Goal: Complete application form: Complete application form

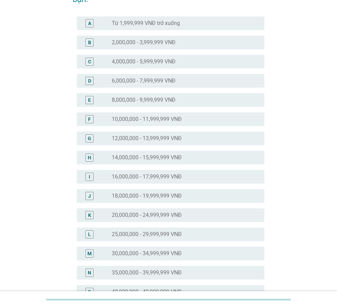
scroll to position [69, 0]
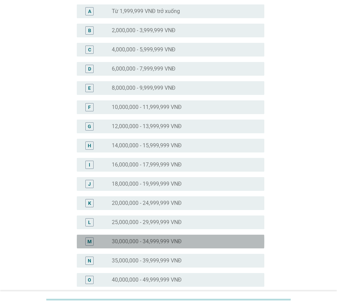
click at [138, 242] on label "30,000,000 - 34,999,999 VNĐ" at bounding box center [147, 241] width 70 height 7
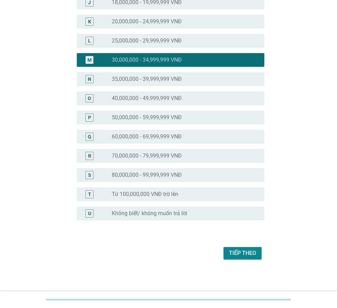
scroll to position [250, 0]
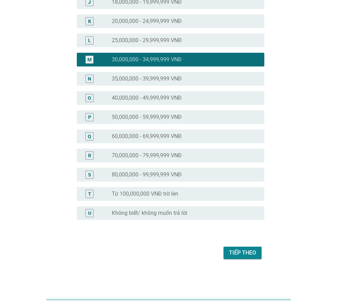
click at [244, 256] on div "Tiếp theo" at bounding box center [242, 253] width 27 height 8
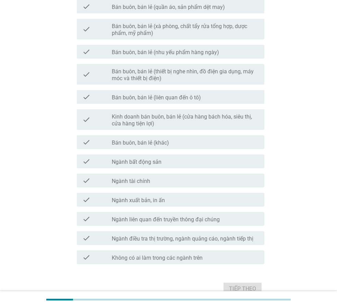
scroll to position [0, 0]
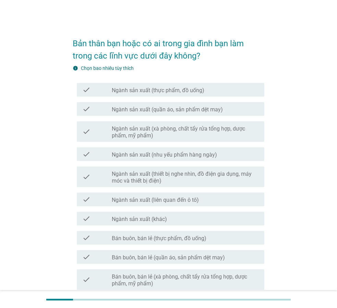
click at [177, 91] on label "Ngành sản xuất (thực phẩm, đồ uống)" at bounding box center [158, 90] width 93 height 7
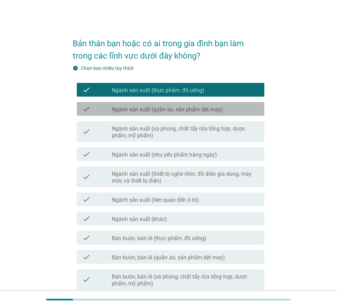
click at [176, 108] on label "Ngành sản xuất (quần áo, sản phẩm dệt may)" at bounding box center [167, 109] width 111 height 7
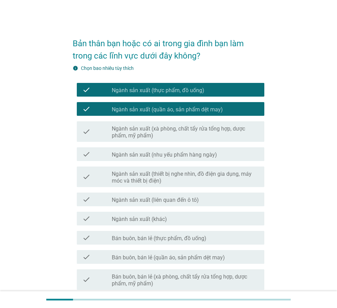
scroll to position [34, 0]
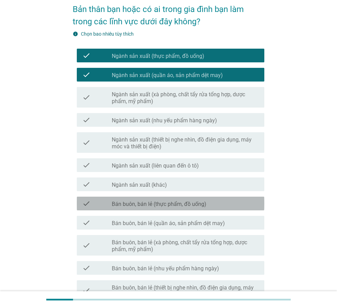
click at [200, 203] on label "Bán buôn, bán lẻ (thực phẩm, đồ uống)" at bounding box center [159, 204] width 95 height 7
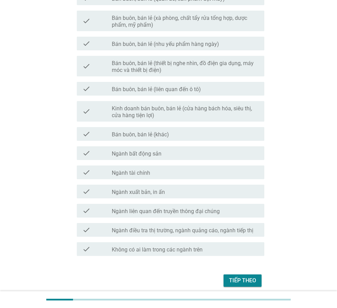
scroll to position [274, 0]
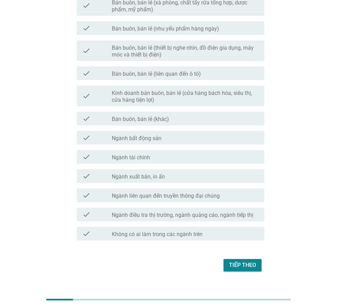
click at [239, 267] on div "Tiếp theo" at bounding box center [242, 265] width 27 height 8
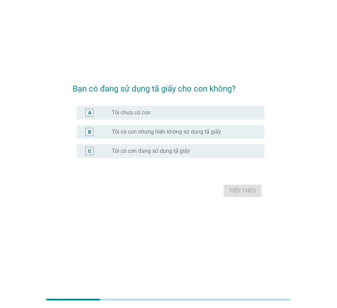
scroll to position [0, 0]
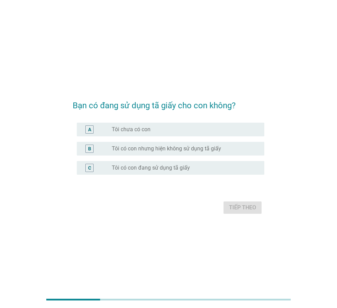
click at [138, 168] on label "Tôi có con đang sử dụng tã giấy" at bounding box center [151, 167] width 78 height 7
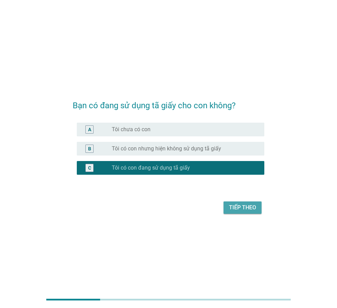
click at [242, 208] on div "Tiếp theo" at bounding box center [242, 208] width 27 height 8
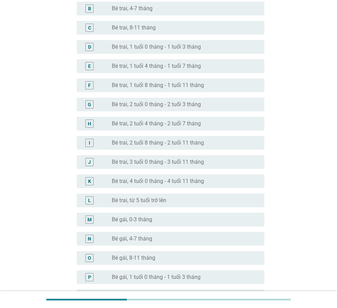
scroll to position [69, 0]
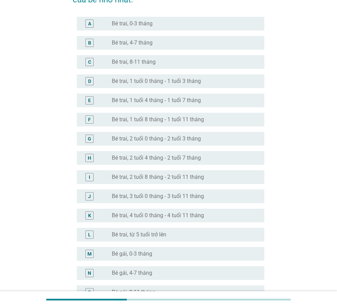
click at [183, 120] on label "Bé trai, 1 tuổi 8 tháng - 1 tuổi 11 tháng" at bounding box center [158, 119] width 92 height 7
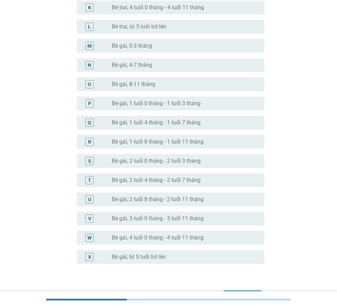
scroll to position [308, 0]
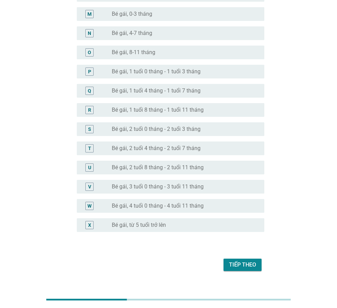
click at [242, 268] on div "Tiếp theo" at bounding box center [242, 265] width 27 height 8
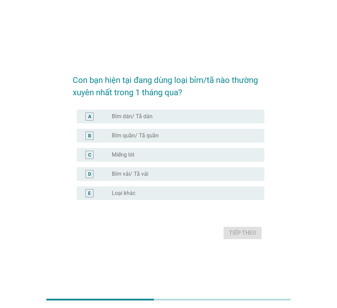
click at [141, 136] on label "Bỉm quần/ Tã quần" at bounding box center [135, 135] width 47 height 7
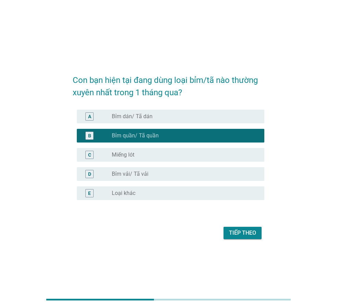
click at [237, 234] on div "Tiếp theo" at bounding box center [242, 233] width 27 height 8
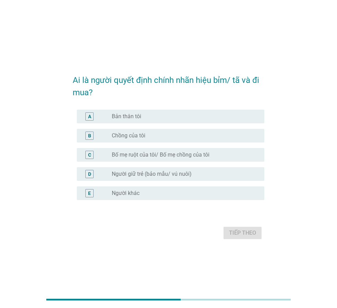
click at [150, 118] on div "radio_button_unchecked Bản thân tôi" at bounding box center [183, 116] width 142 height 7
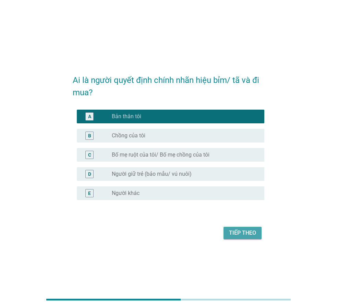
click at [237, 233] on div "Tiếp theo" at bounding box center [242, 233] width 27 height 8
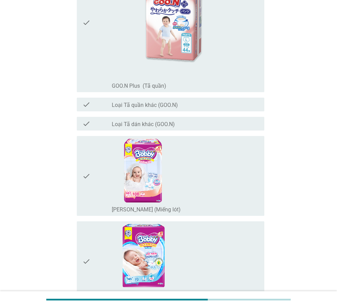
scroll to position [788, 0]
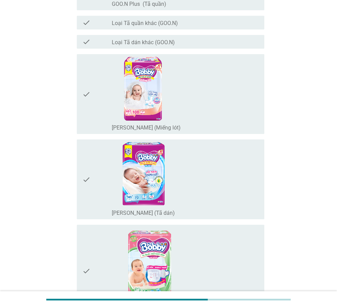
click at [181, 98] on div "check_box_outline_blank [PERSON_NAME] (Miếng lót)" at bounding box center [185, 94] width 147 height 74
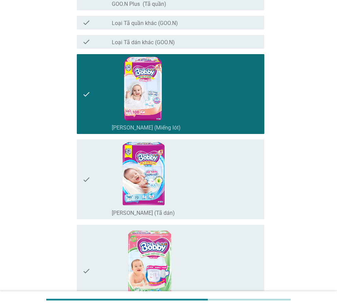
click at [198, 183] on div "check_box_outline_blank [PERSON_NAME] (Tã dán)" at bounding box center [185, 179] width 147 height 74
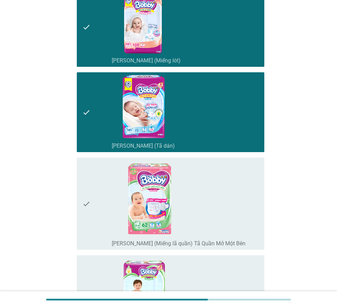
scroll to position [856, 0]
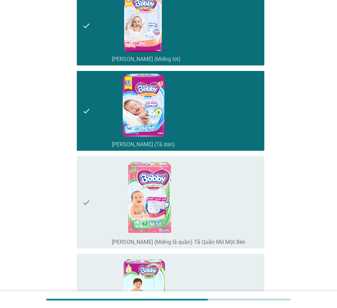
click at [199, 195] on div "check_box_outline_blank [PERSON_NAME] (Miếng lã quần) Tã Quần Mở Một Bên" at bounding box center [185, 202] width 147 height 87
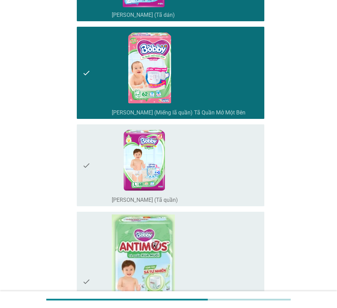
scroll to position [993, 0]
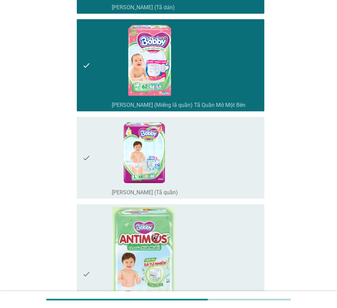
click at [202, 168] on div "check_box_outline_blank [PERSON_NAME] (Tã quần)" at bounding box center [185, 158] width 147 height 76
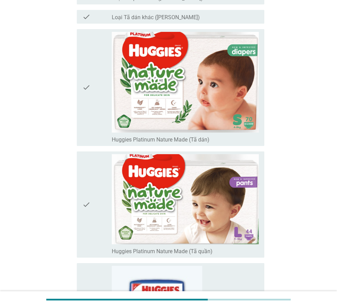
scroll to position [1679, 0]
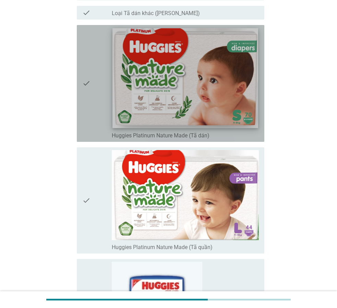
click at [198, 97] on img at bounding box center [185, 78] width 146 height 100
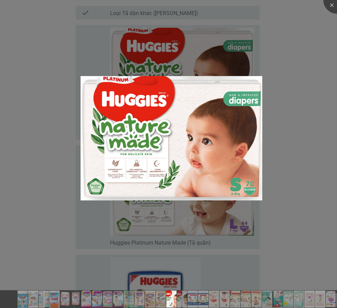
click at [288, 120] on div at bounding box center [168, 154] width 337 height 308
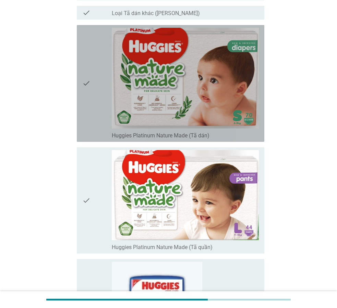
click at [91, 101] on div "check" at bounding box center [96, 83] width 29 height 111
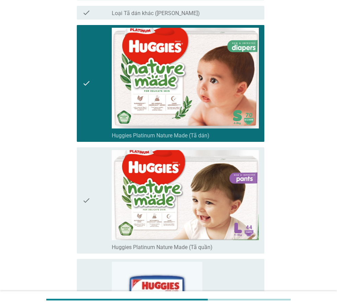
click at [89, 180] on icon "check" at bounding box center [86, 200] width 8 height 101
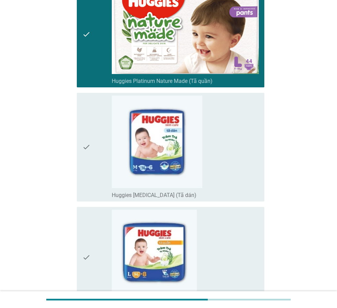
scroll to position [1850, 0]
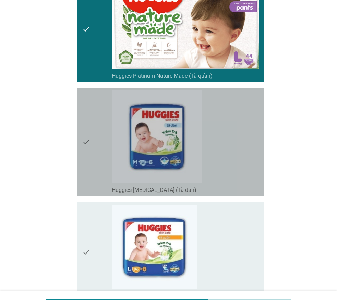
click at [218, 165] on div "check_box_outline_blank Huggies [MEDICAL_DATA] (Tã dán)" at bounding box center [185, 141] width 147 height 103
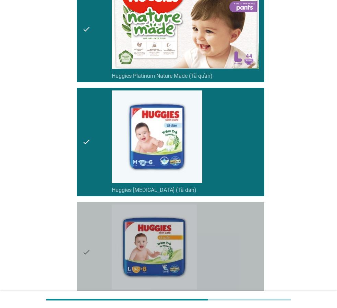
click at [224, 253] on div "check_box_outline_blank Huggies [MEDICAL_DATA] (Tã quần)" at bounding box center [185, 253] width 147 height 96
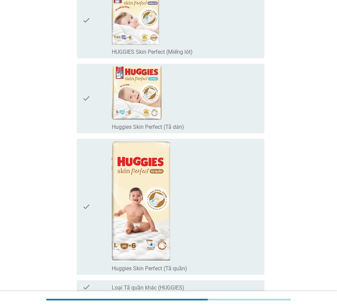
scroll to position [2364, 0]
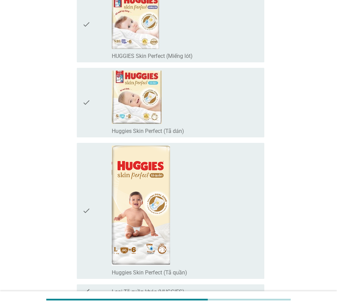
click at [197, 197] on div "check_box_outline_blank Huggies Skin Perfect (Tã quần)" at bounding box center [185, 211] width 147 height 131
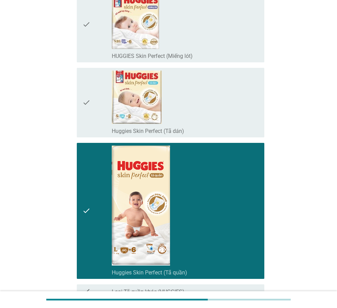
click at [203, 116] on div "check_box_outline_blank Huggies Skin Perfect (Tã dán)" at bounding box center [185, 103] width 147 height 64
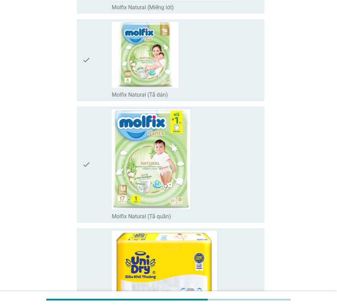
scroll to position [4352, 0]
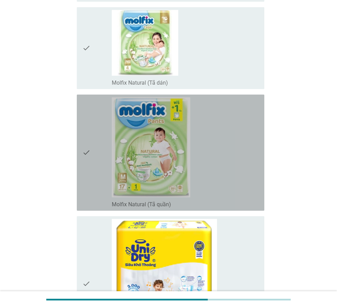
click at [208, 170] on div "check_box_outline_blank Molfix Natural (Tã quần)" at bounding box center [185, 152] width 147 height 111
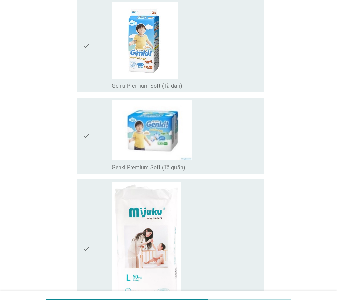
scroll to position [5140, 0]
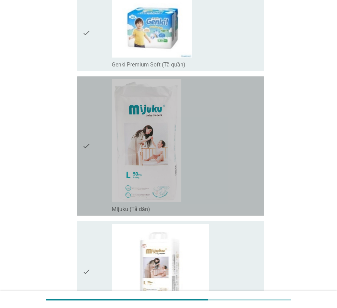
click at [193, 157] on div "check_box_outline_blank Mijuku (Tã dán)" at bounding box center [185, 146] width 147 height 134
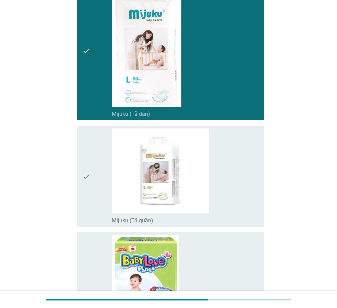
scroll to position [5242, 0]
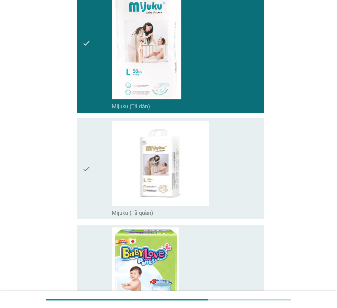
click at [216, 179] on div "check_box_outline_blank Mijuku (Tã quần)" at bounding box center [185, 169] width 147 height 96
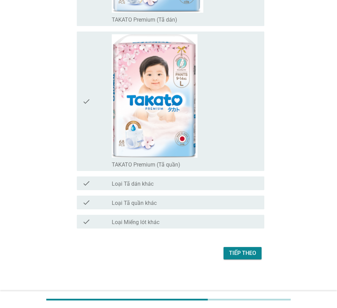
scroll to position [5726, 0]
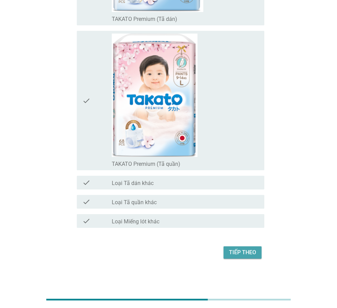
click at [247, 254] on div "Tiếp theo" at bounding box center [242, 252] width 27 height 8
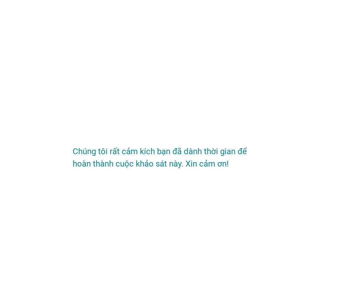
scroll to position [0, 0]
